Goal: Information Seeking & Learning: Get advice/opinions

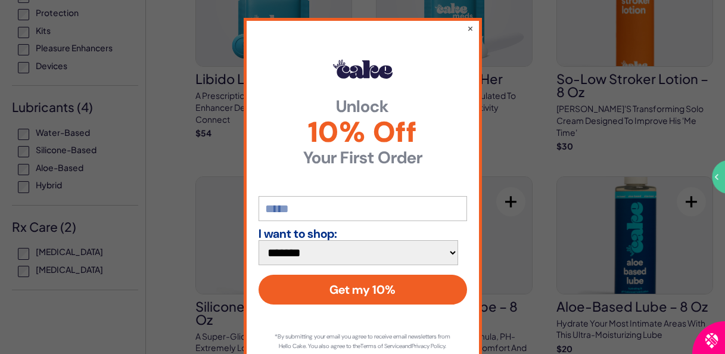
scroll to position [357, 0]
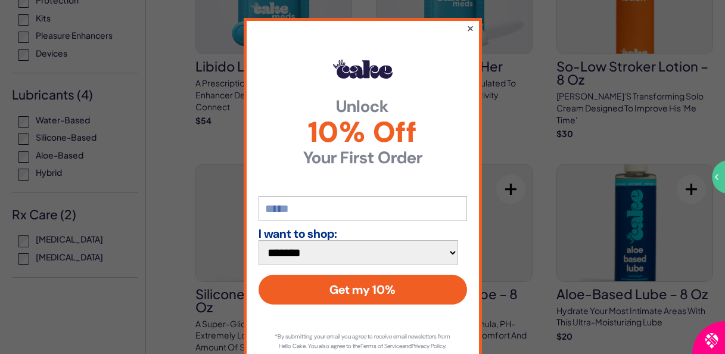
click at [466, 26] on button "×" at bounding box center [470, 28] width 8 height 14
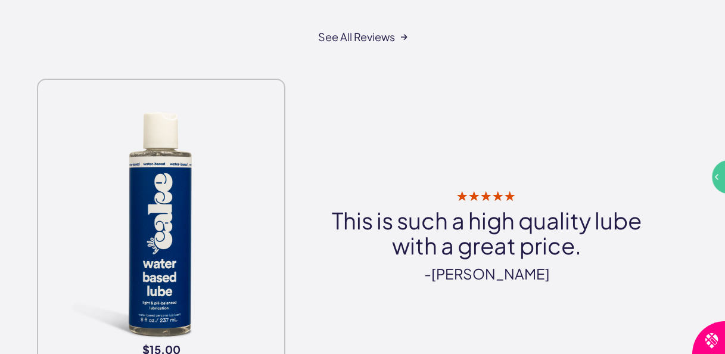
scroll to position [6492, 0]
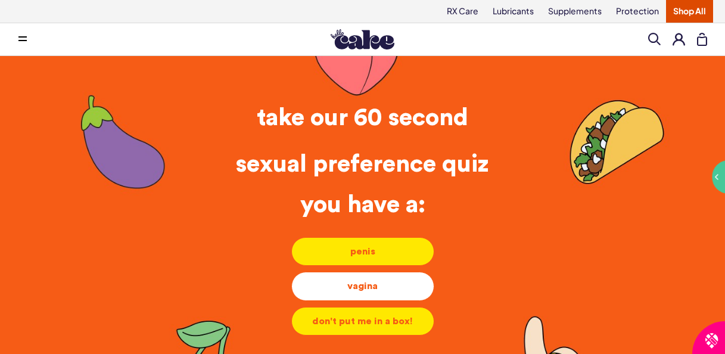
click at [367, 292] on div "vagina" at bounding box center [362, 285] width 123 height 13
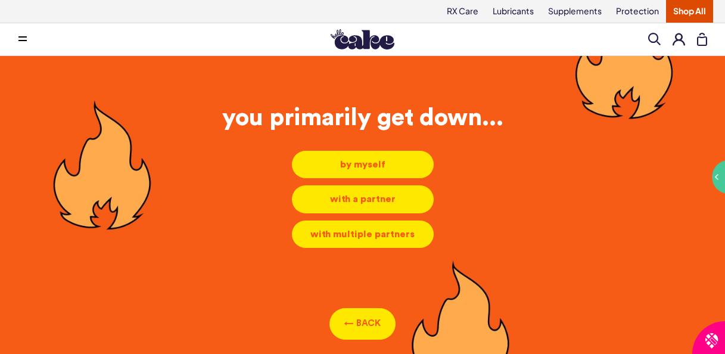
scroll to position [14, 0]
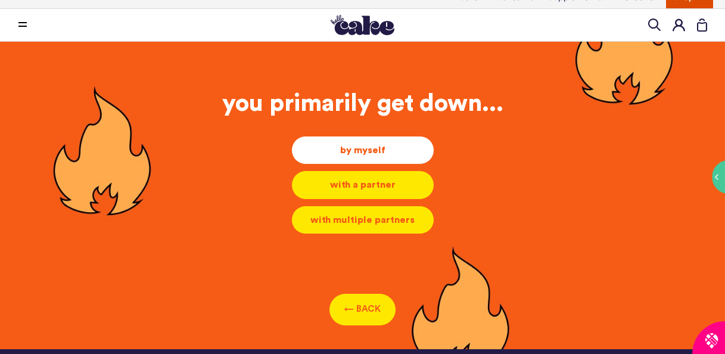
click at [363, 157] on div "by myself" at bounding box center [362, 150] width 123 height 13
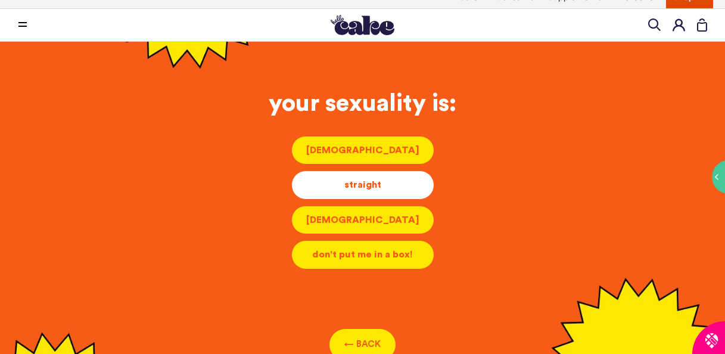
click at [366, 191] on div "straight" at bounding box center [362, 184] width 123 height 13
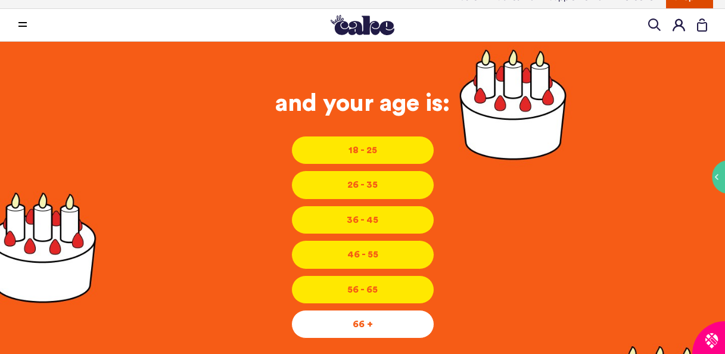
click at [364, 338] on li "66 + 66 + 66 +" at bounding box center [362, 324] width 143 height 29
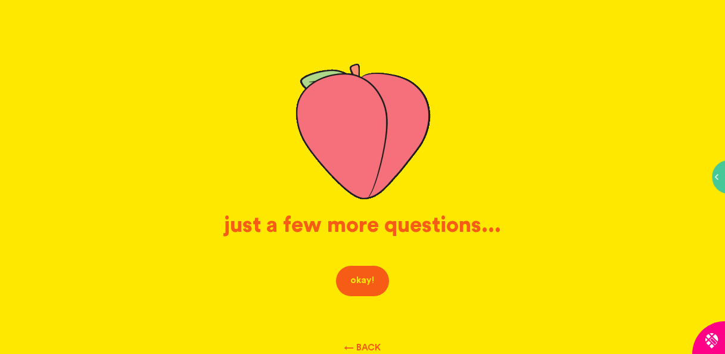
scroll to position [133, 0]
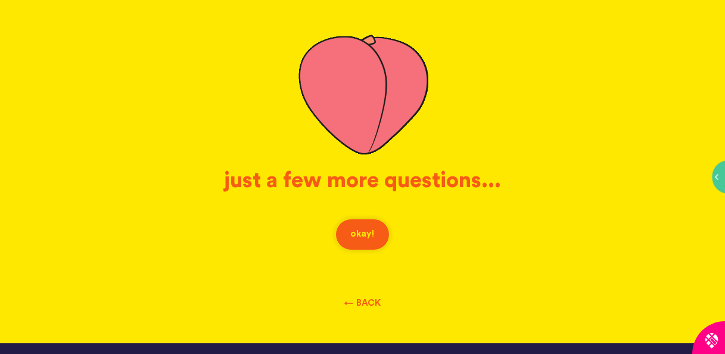
click at [359, 248] on button "okay!" at bounding box center [362, 235] width 54 height 32
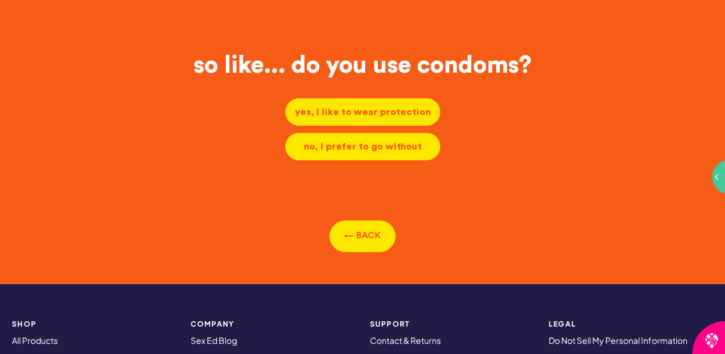
scroll to position [14, 0]
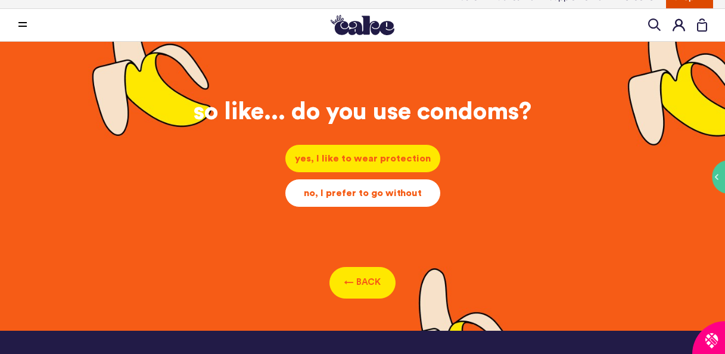
click at [367, 200] on div "no, I prefer to go without" at bounding box center [363, 192] width 136 height 13
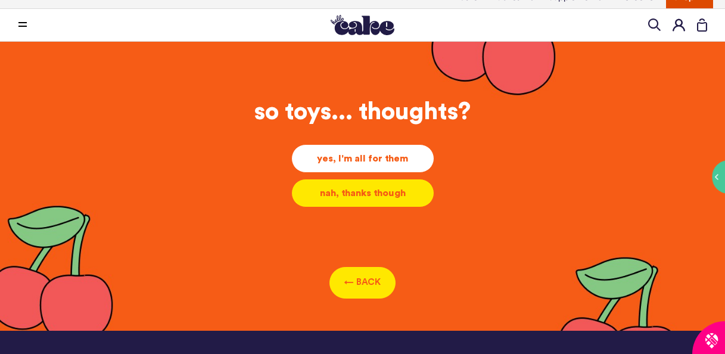
click at [384, 165] on div "yes, I'm all for them" at bounding box center [362, 158] width 123 height 13
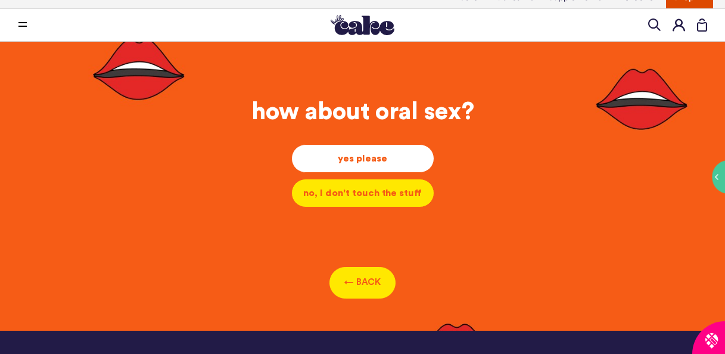
click at [384, 165] on div "yes please" at bounding box center [362, 158] width 123 height 13
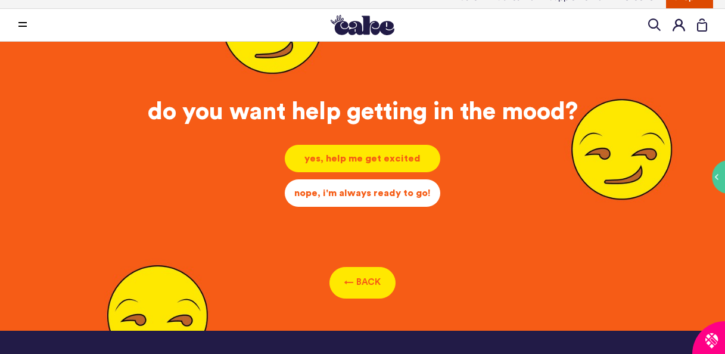
click at [394, 200] on div "nope, i'm always ready to go!" at bounding box center [362, 192] width 136 height 13
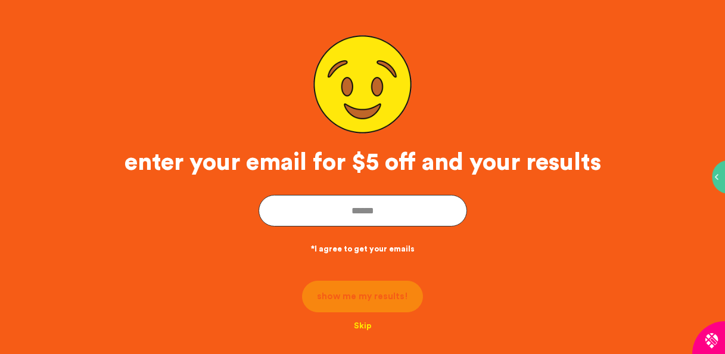
scroll to position [133, 0]
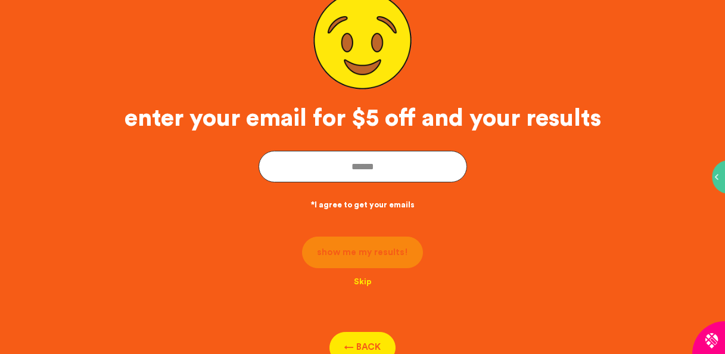
click at [354, 175] on input "email" at bounding box center [362, 167] width 208 height 32
type input "**********"
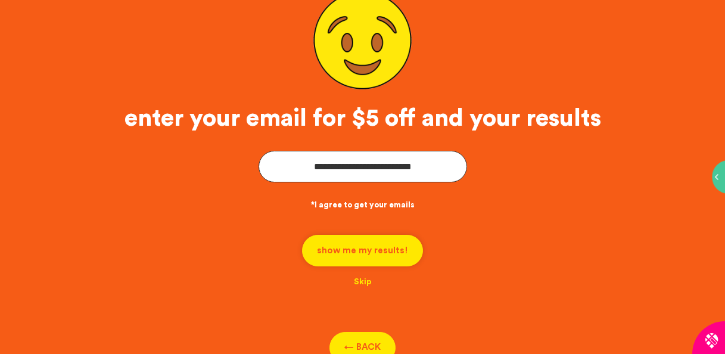
click at [365, 258] on button "show me my results!" at bounding box center [362, 251] width 121 height 32
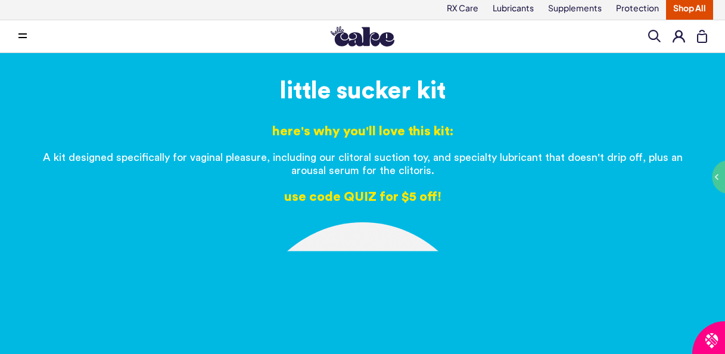
scroll to position [0, 0]
